Goal: Check status: Check status

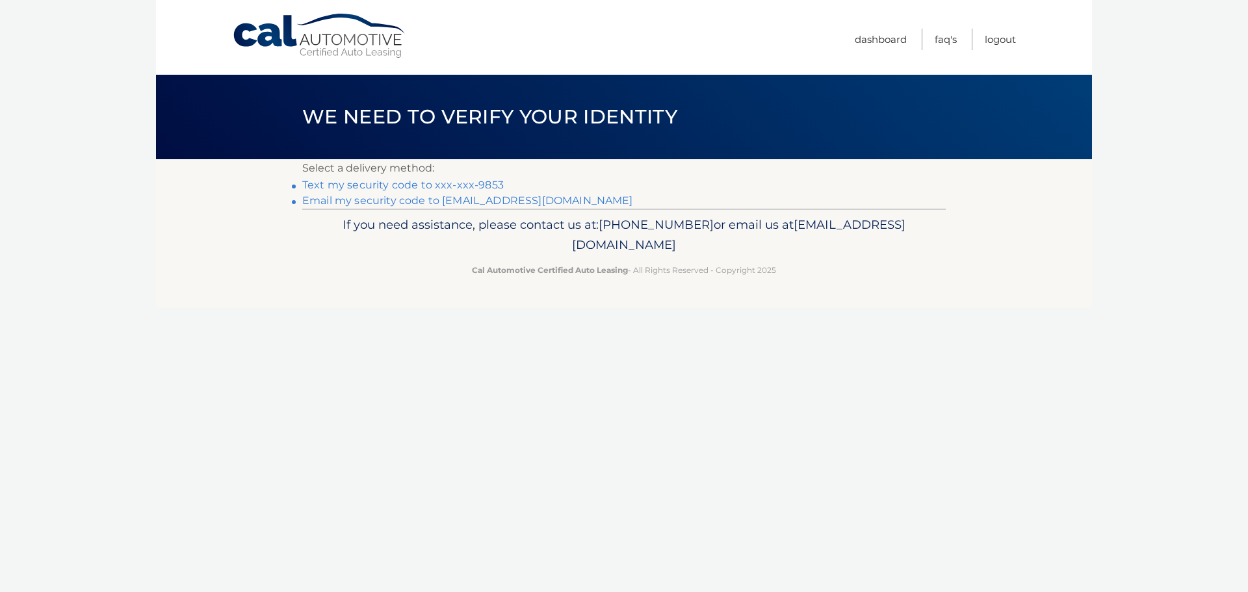
click at [456, 183] on link "Text my security code to xxx-xxx-9853" at bounding box center [402, 185] width 201 height 12
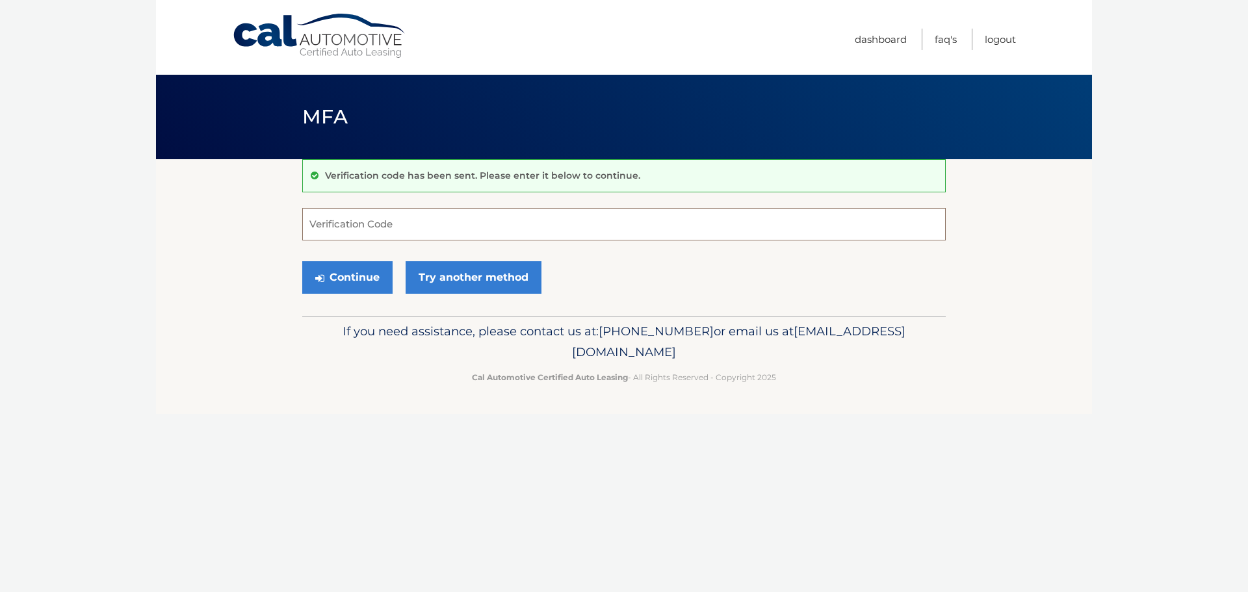
click at [431, 215] on input "Verification Code" at bounding box center [623, 224] width 643 height 32
type input "369735"
click at [326, 276] on button "Continue" at bounding box center [347, 277] width 90 height 32
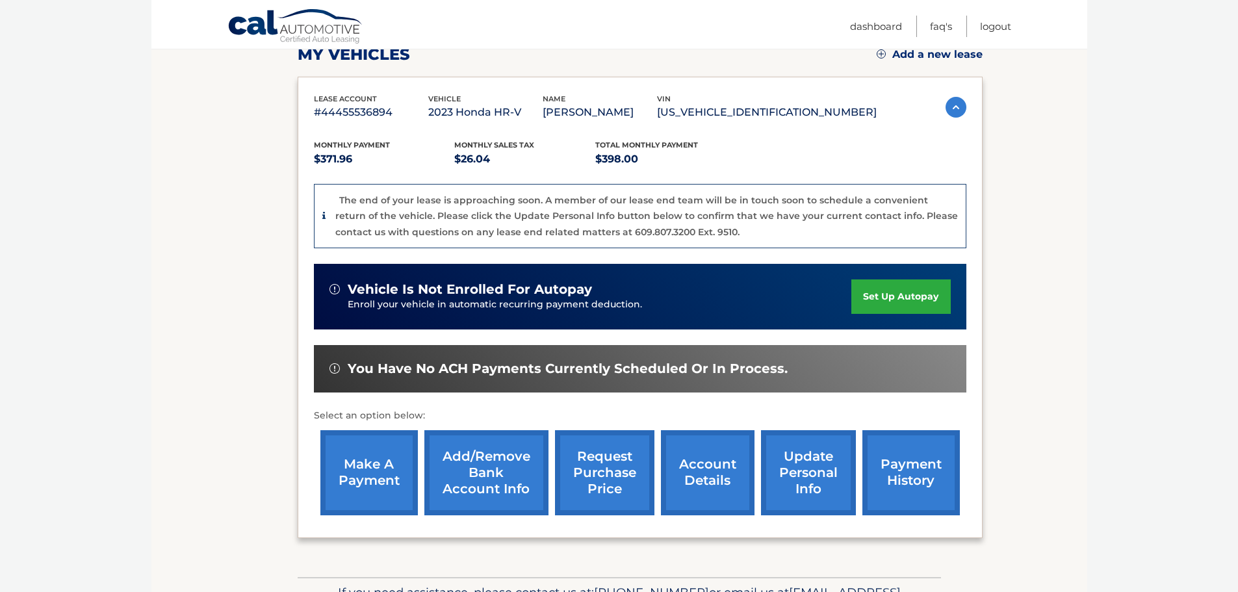
scroll to position [260, 0]
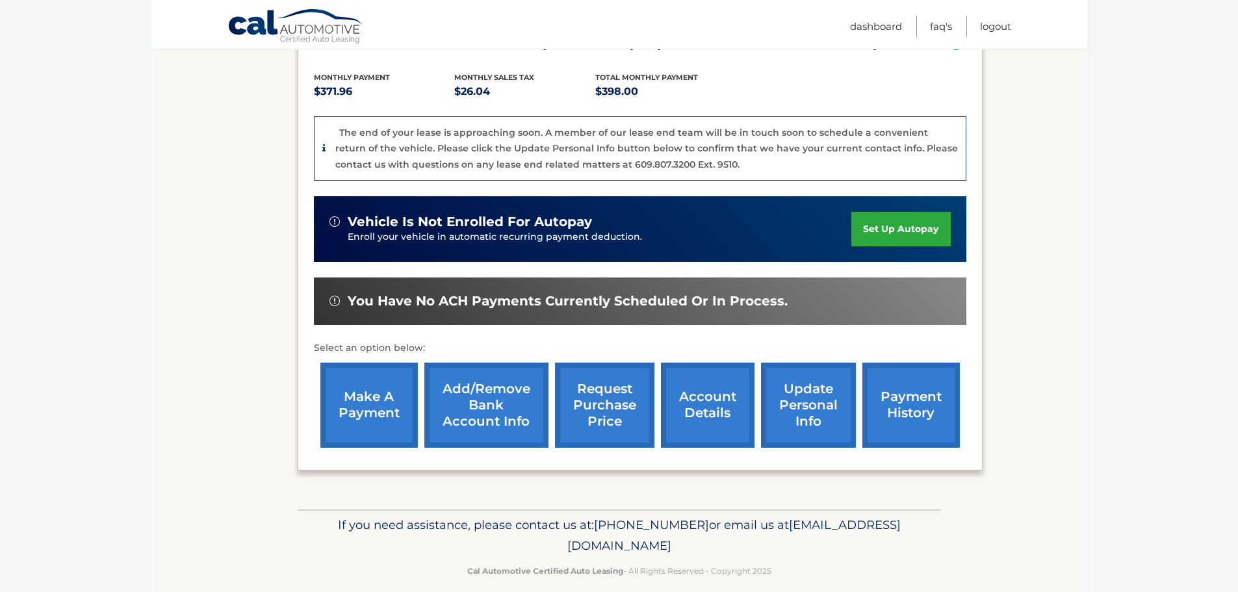
click at [716, 411] on link "account details" at bounding box center [708, 405] width 94 height 85
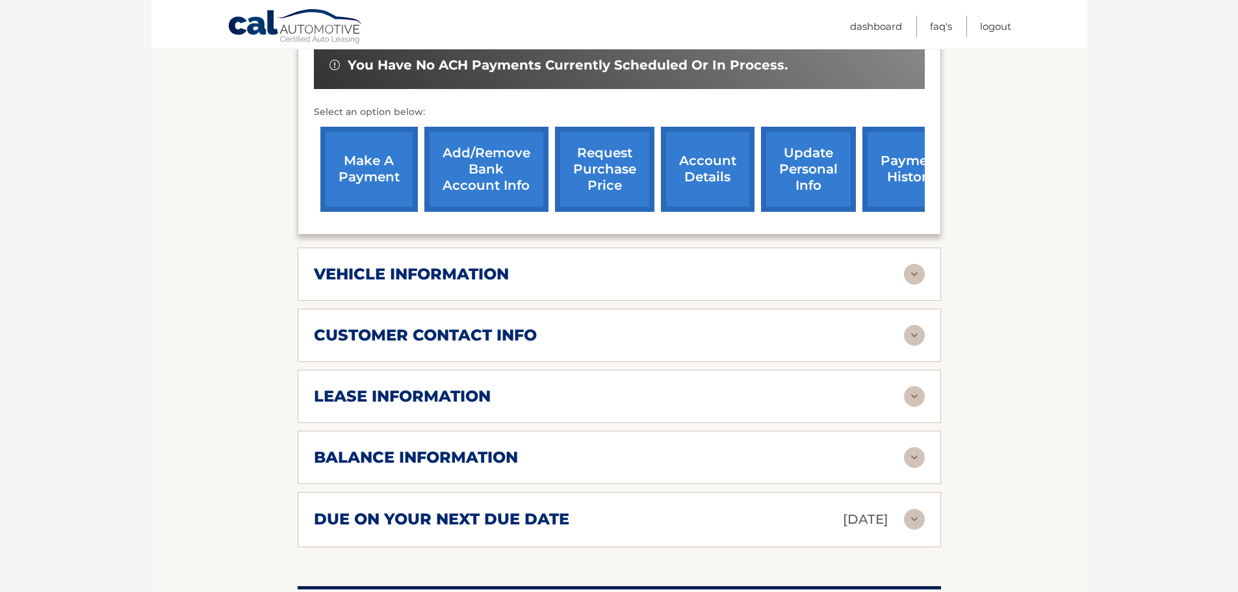
scroll to position [455, 0]
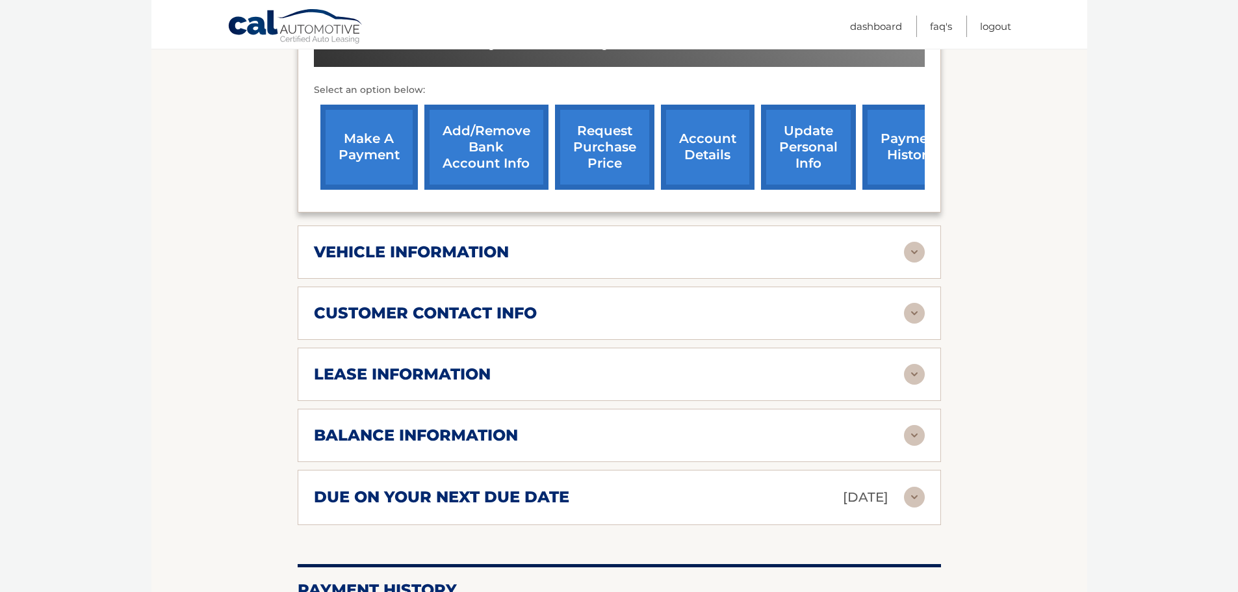
click at [931, 372] on div "lease information Contract Start Date [DATE] Term 39 Maturity Date [DATE] Start…" at bounding box center [619, 374] width 643 height 53
click at [920, 372] on img at bounding box center [914, 374] width 21 height 21
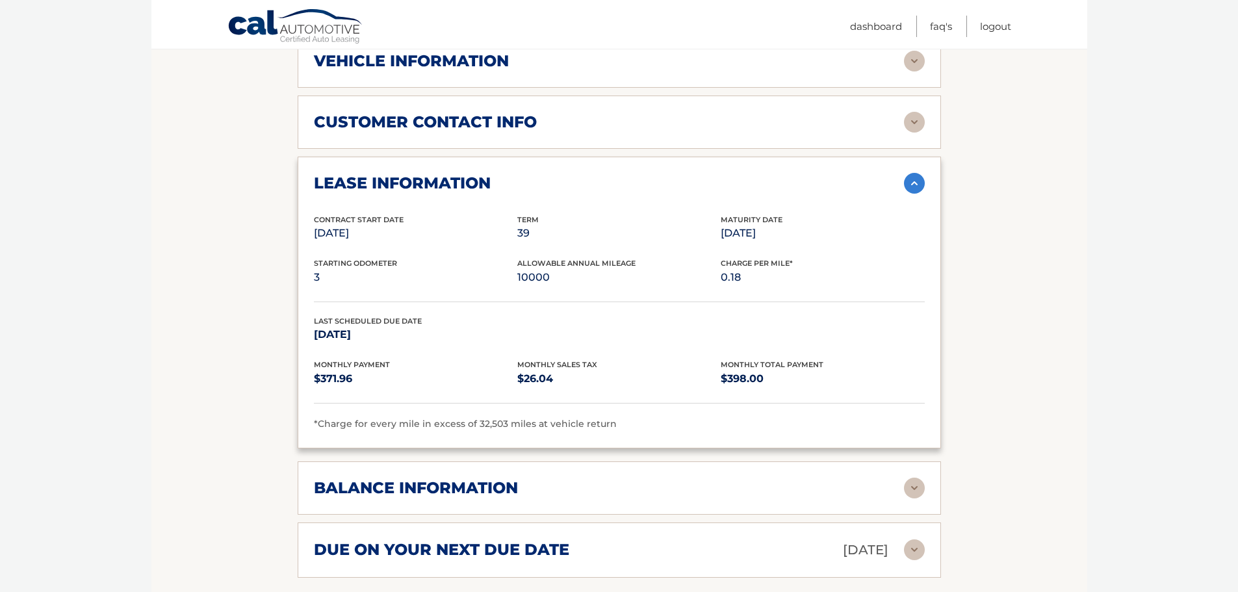
scroll to position [650, 0]
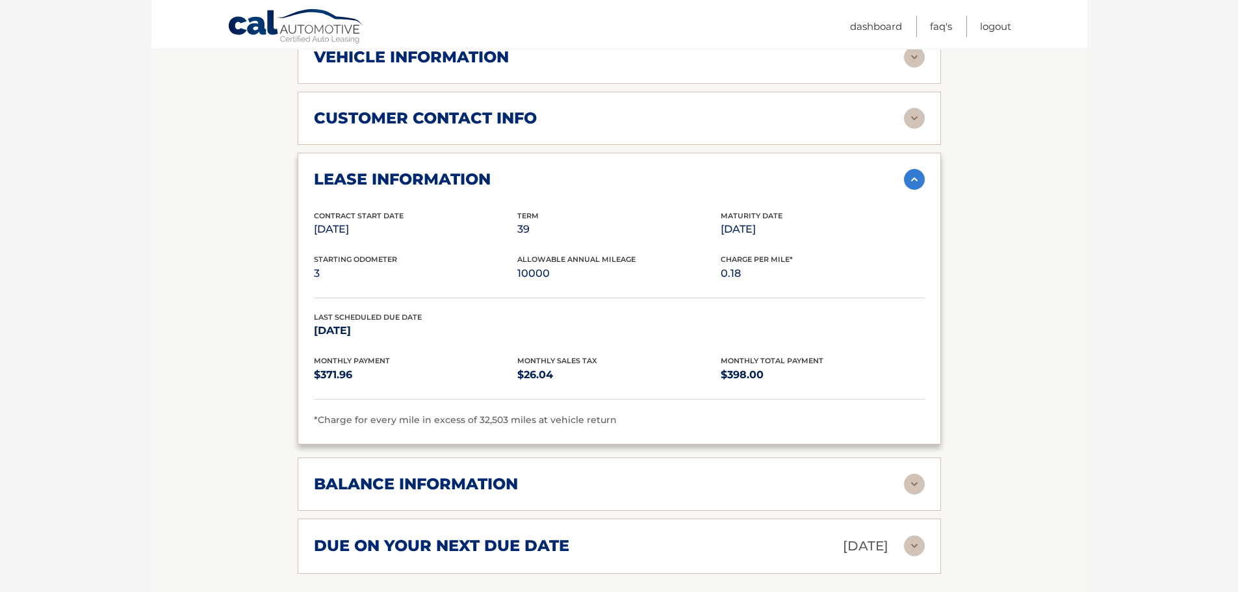
click at [914, 482] on img at bounding box center [914, 484] width 21 height 21
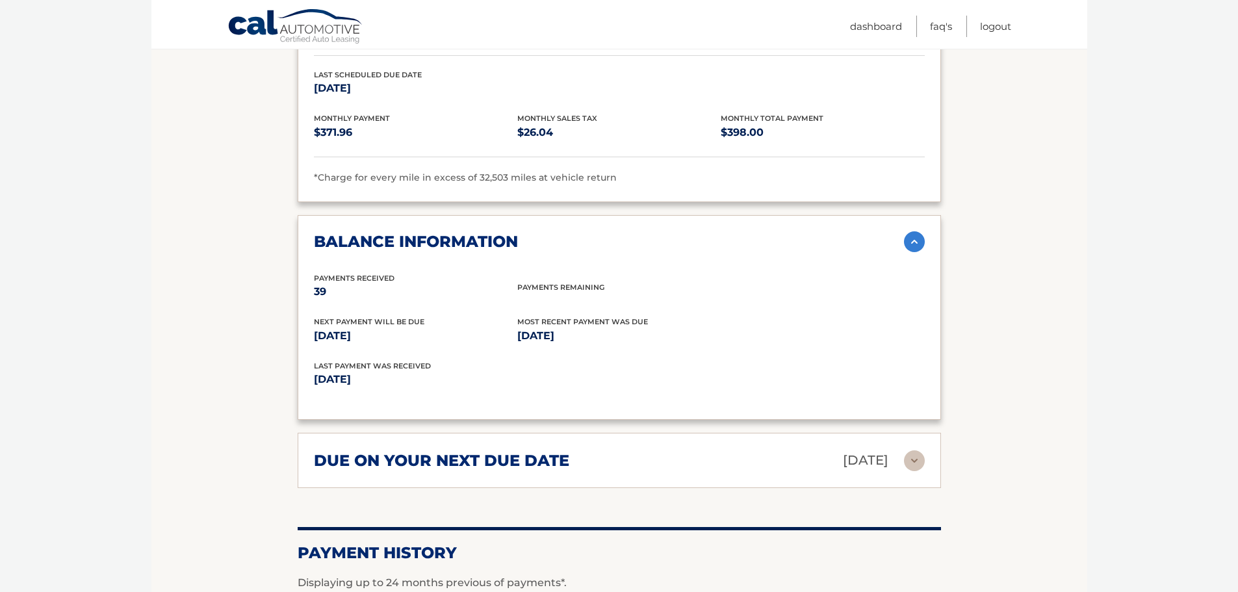
scroll to position [910, 0]
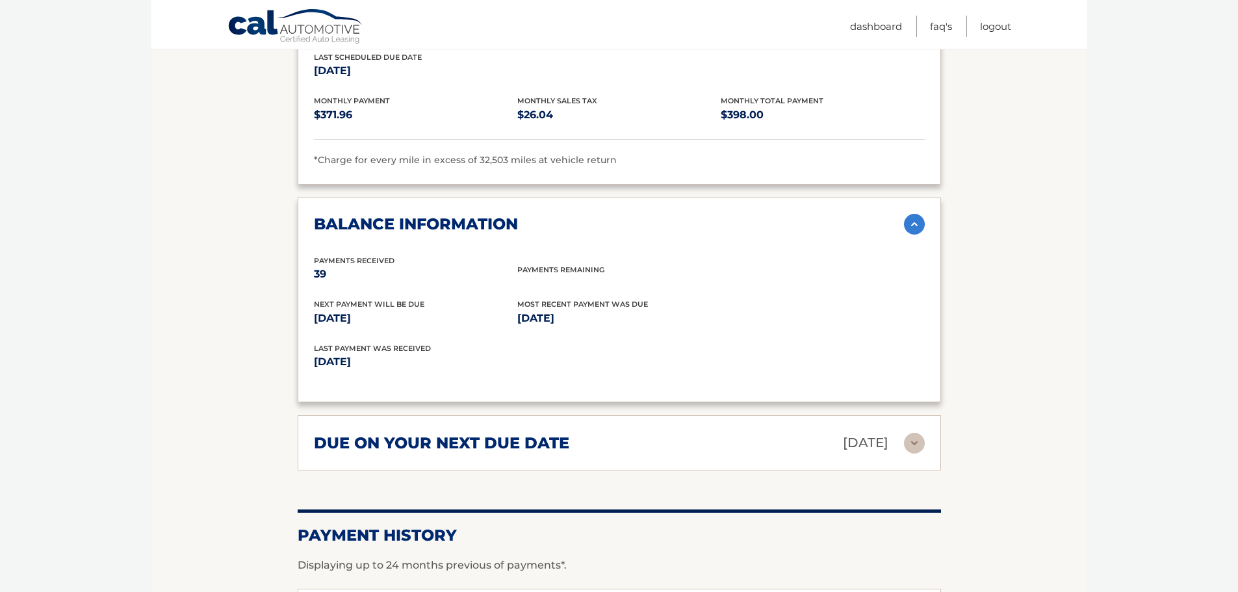
click at [910, 438] on img at bounding box center [914, 443] width 21 height 21
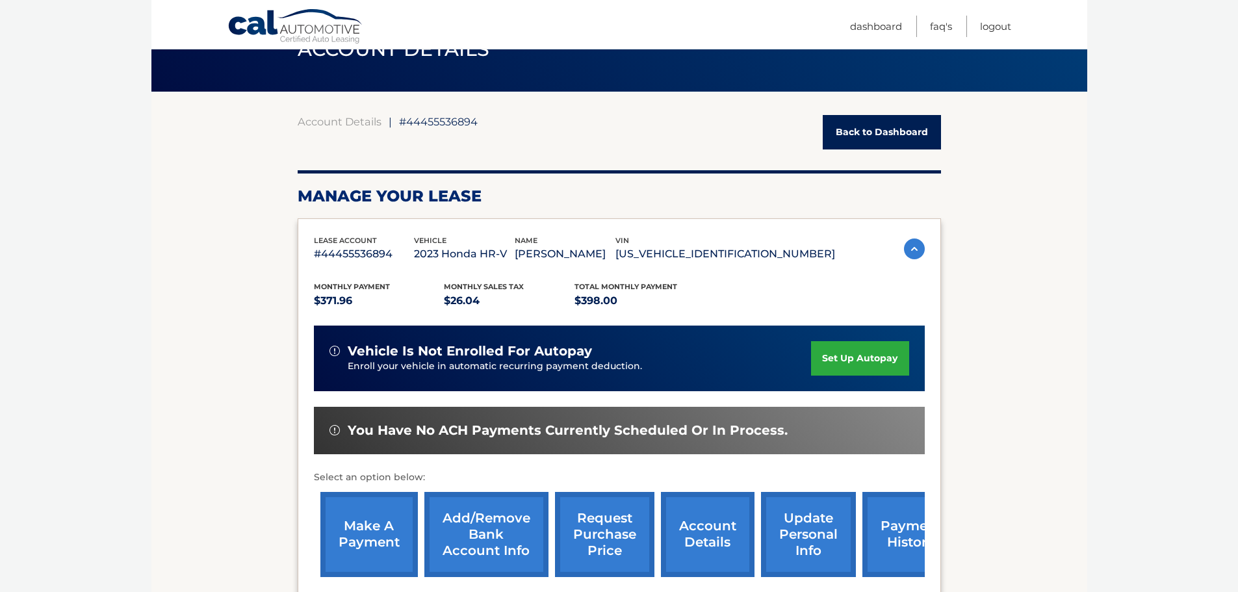
scroll to position [65, 0]
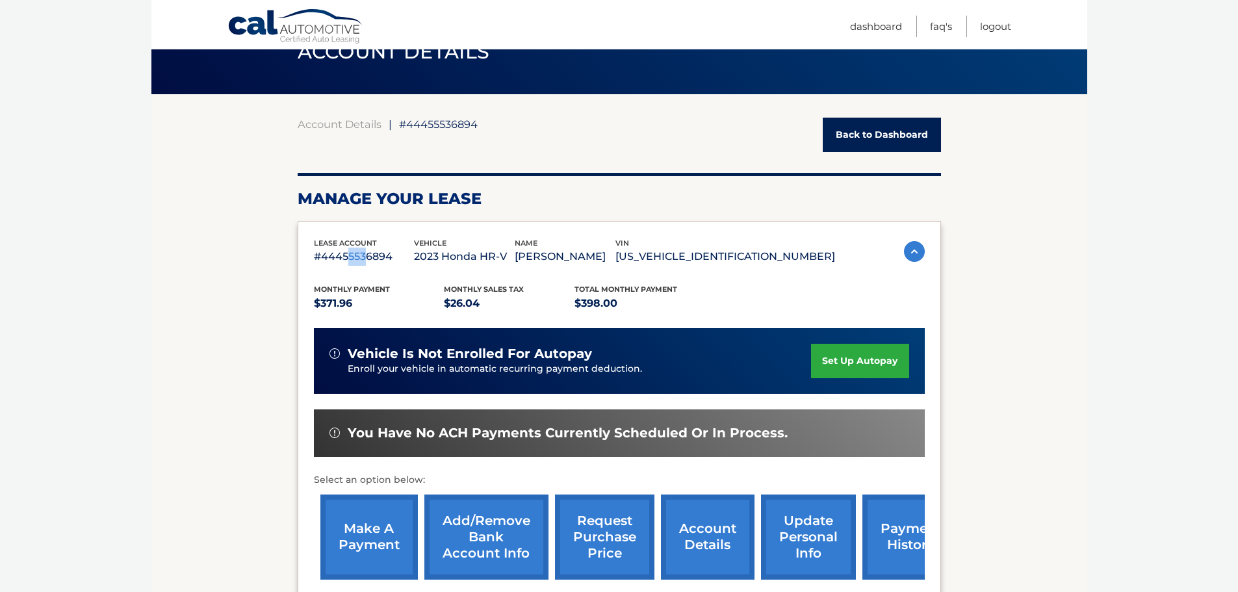
drag, startPoint x: 345, startPoint y: 255, endPoint x: 365, endPoint y: 255, distance: 19.5
click at [365, 255] on p "#44455536894" at bounding box center [364, 257] width 101 height 18
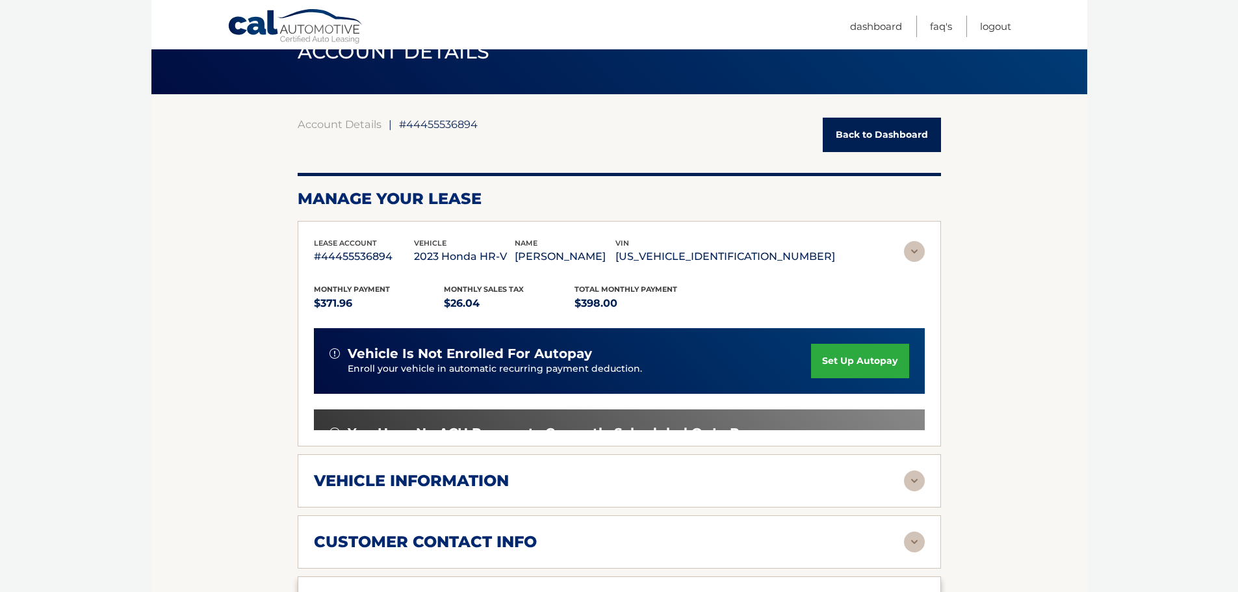
click at [361, 270] on div "lease account #44455536894 vehicle 2023 Honda HR-V name [PERSON_NAME] vin [US_V…" at bounding box center [619, 333] width 643 height 225
